Goal: Information Seeking & Learning: Learn about a topic

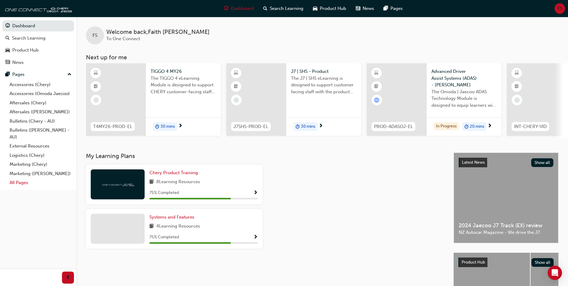
click at [26, 184] on link "All Pages" at bounding box center [40, 182] width 67 height 9
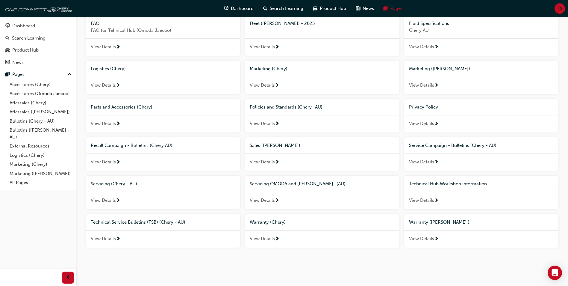
scroll to position [173, 0]
click at [271, 198] on span "View Details" at bounding box center [262, 199] width 25 height 7
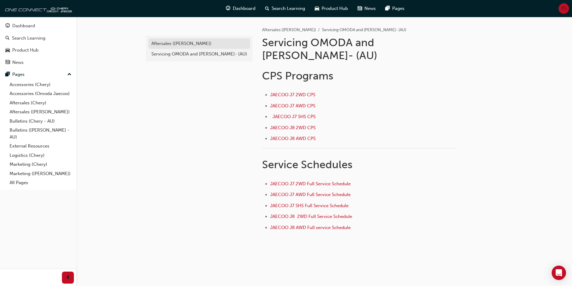
click at [186, 41] on div "Aftersales ([PERSON_NAME])" at bounding box center [199, 43] width 96 height 7
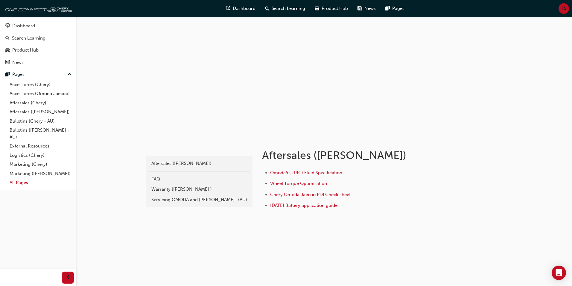
click at [34, 183] on link "All Pages" at bounding box center [40, 182] width 67 height 9
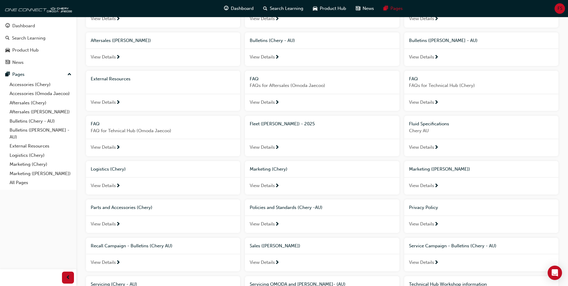
scroll to position [173, 0]
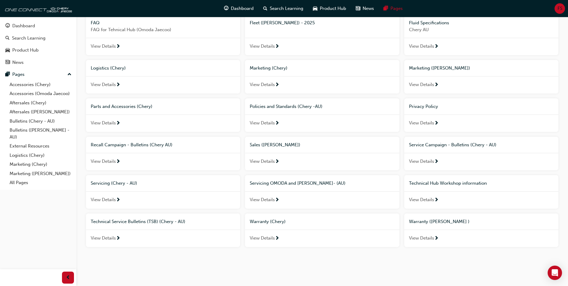
click at [113, 195] on div "View Details" at bounding box center [163, 199] width 154 height 17
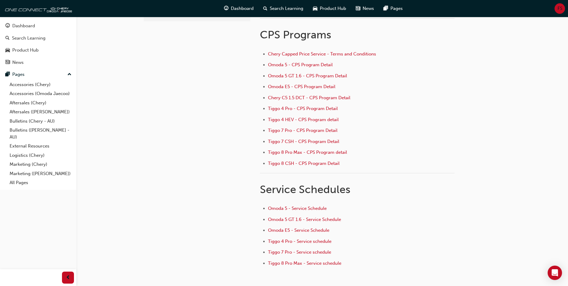
scroll to position [30, 0]
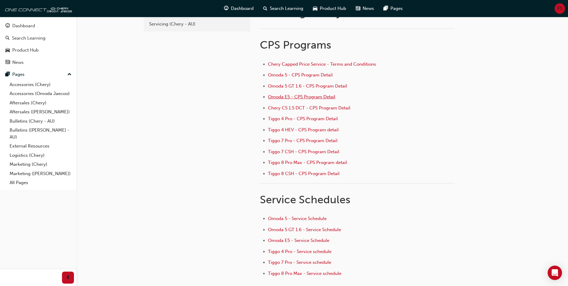
click at [314, 95] on span "Omoda E5 - CPS Program Detail" at bounding box center [301, 96] width 67 height 5
